Goal: Check status: Check status

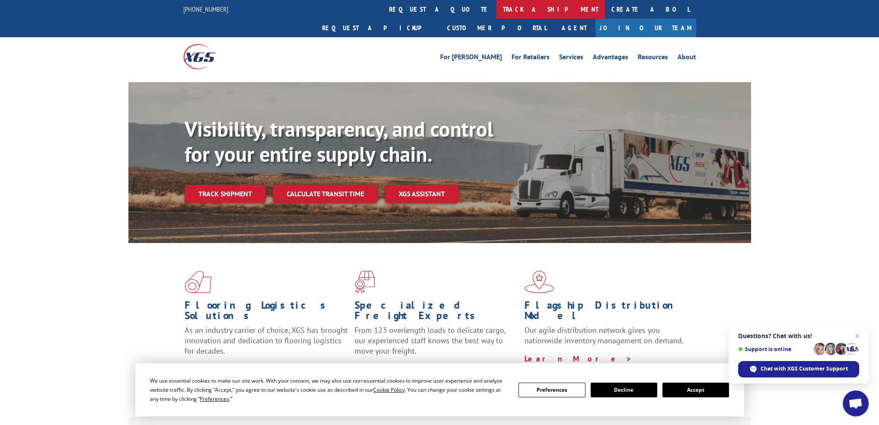
click at [496, 12] on link "track a shipment" at bounding box center [550, 9] width 109 height 19
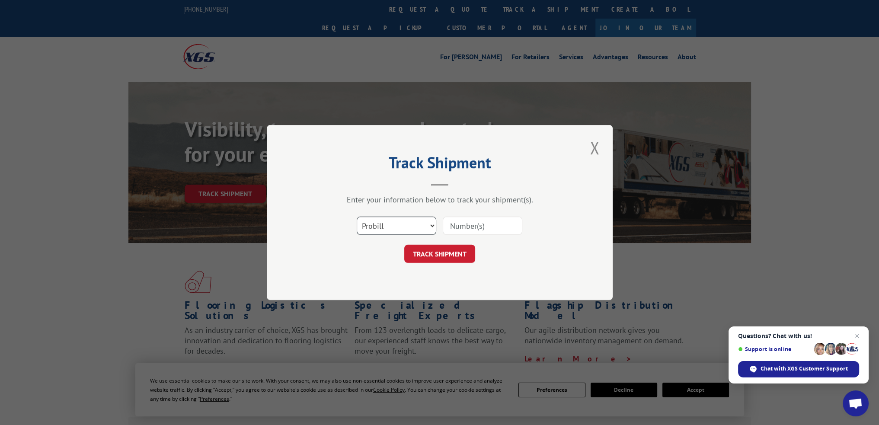
click at [428, 222] on select "Select category... Probill BOL PO" at bounding box center [397, 226] width 80 height 18
select select "bol"
click at [357, 217] on select "Select category... Probill BOL PO" at bounding box center [397, 226] width 80 height 18
drag, startPoint x: 451, startPoint y: 225, endPoint x: 468, endPoint y: 228, distance: 16.7
click at [451, 225] on input at bounding box center [483, 226] width 80 height 18
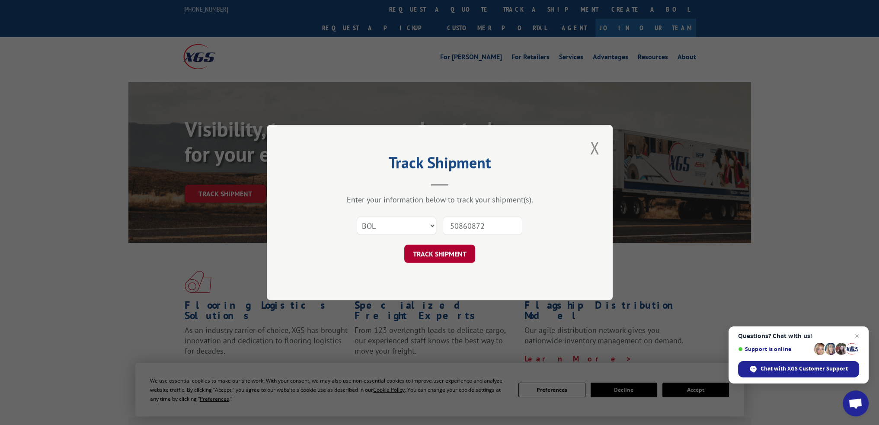
type input "50860872"
click at [429, 249] on button "TRACK SHIPMENT" at bounding box center [439, 254] width 71 height 18
